Goal: Ask a question

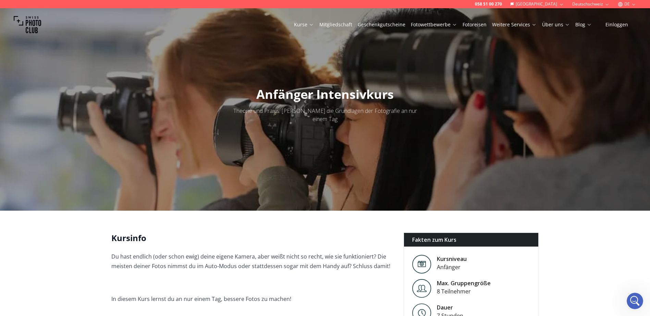
scroll to position [34, 0]
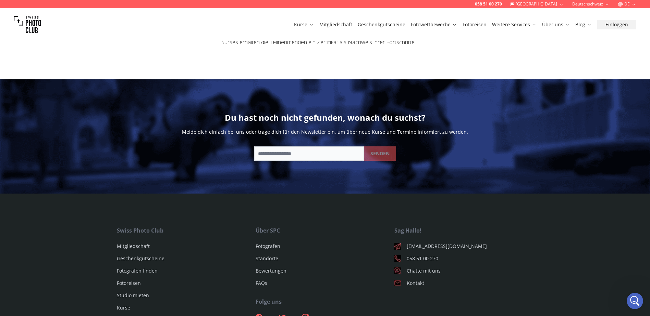
scroll to position [1199, 0]
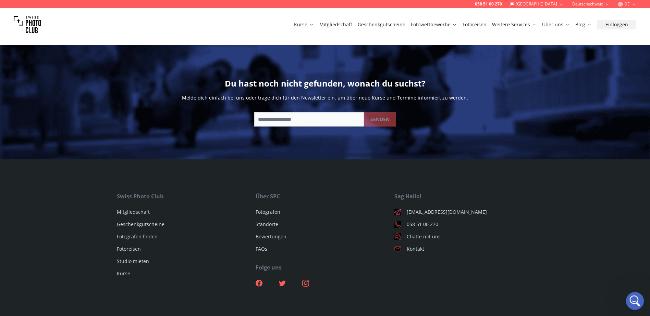
click at [637, 301] on icon "Intercom-Nachrichtendienst öffnen" at bounding box center [633, 300] width 11 height 11
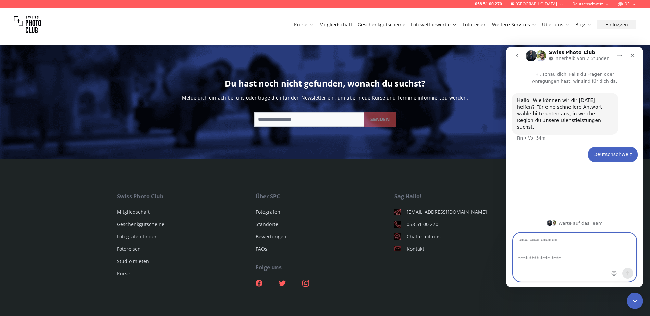
click at [525, 257] on textarea "Nachricht senden..." at bounding box center [574, 257] width 123 height 12
click at [451, 262] on nav "Sag Hallo! [EMAIL_ADDRESS][DOMAIN_NAME] 058 51 00 270 Chatte mit uns Kontakt" at bounding box center [463, 242] width 139 height 100
click at [46, 227] on footer "Swiss Photo Club Mitgliedschaft Geschenkgutscheine Fotografen finden Fotoreisen…" at bounding box center [325, 252] width 650 height 184
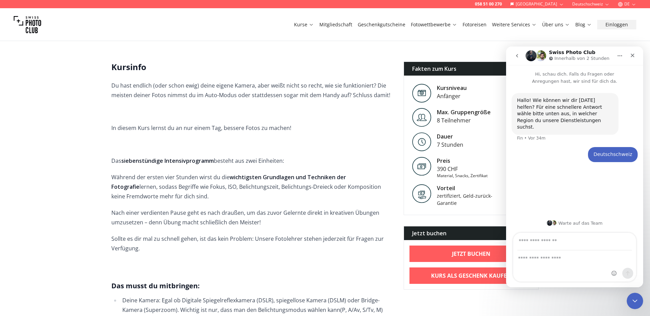
scroll to position [69, 0]
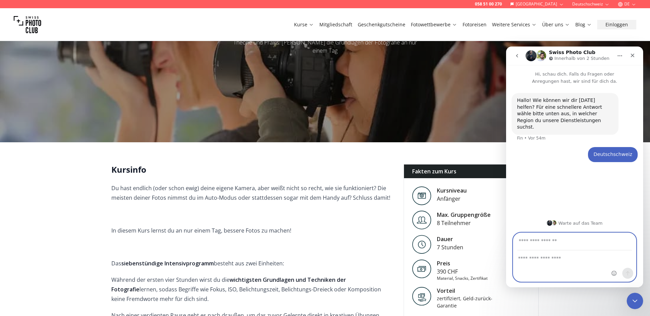
click at [529, 246] on input "Deine E-Mail-Adresse" at bounding box center [574, 241] width 114 height 17
type input "**********"
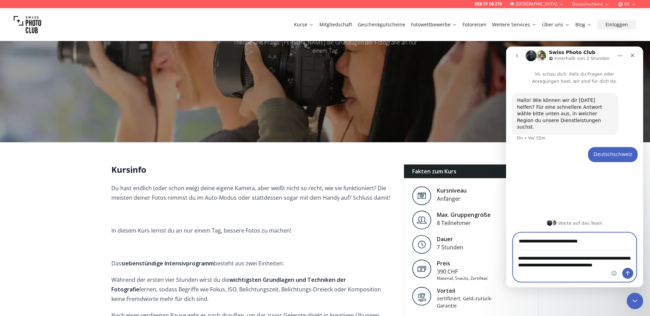
type textarea "**********"
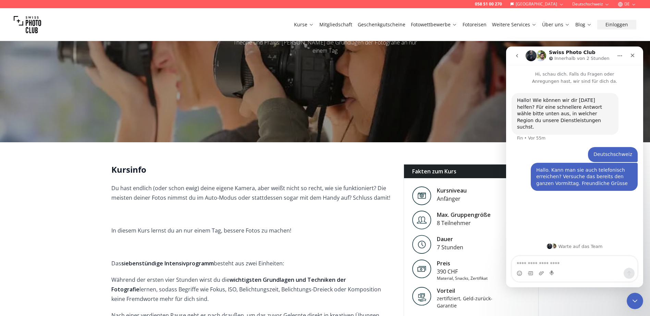
click at [457, 131] on div at bounding box center [325, 36] width 650 height 211
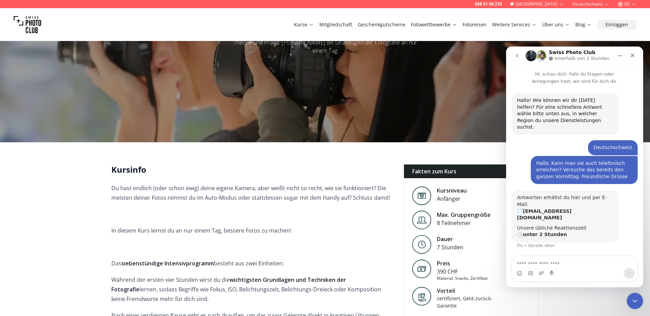
click at [377, 210] on p at bounding box center [251, 215] width 281 height 10
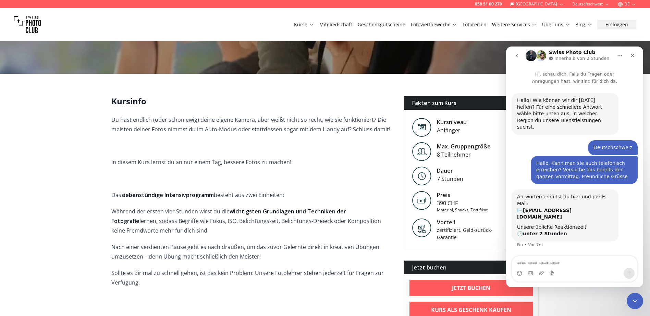
scroll to position [171, 0]
